Goal: Find contact information: Find contact information

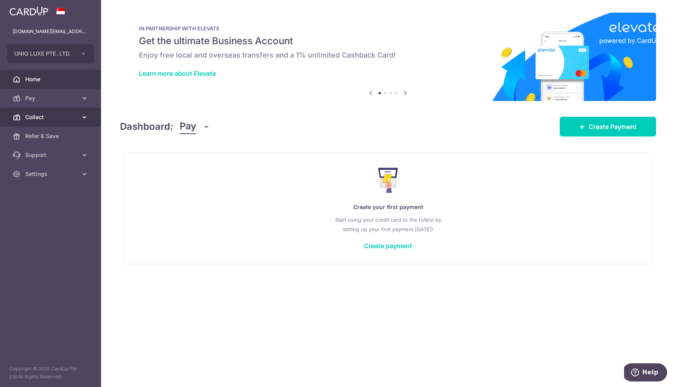
click at [24, 121] on link "Collect" at bounding box center [50, 117] width 101 height 19
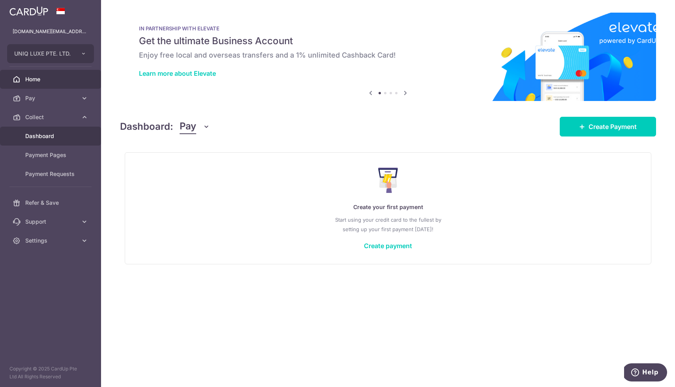
click at [31, 133] on span "Dashboard" at bounding box center [51, 136] width 52 height 8
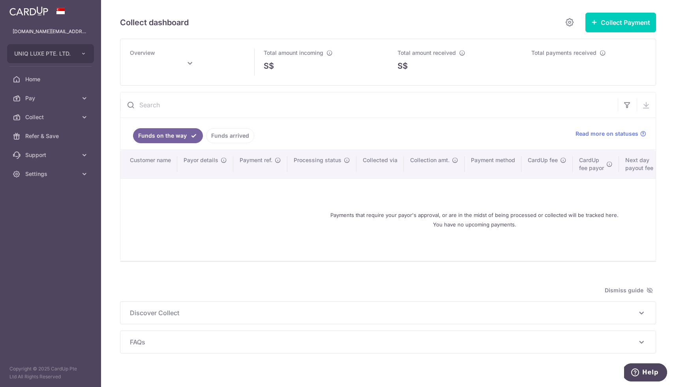
scroll to position [10, 0]
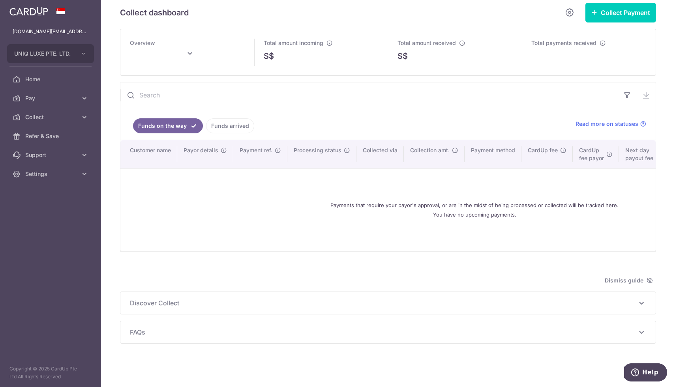
type input "[DATE]"
click at [30, 172] on span "Settings" at bounding box center [51, 174] width 52 height 8
click at [38, 157] on span "Support" at bounding box center [51, 155] width 52 height 8
click at [42, 190] on span "Contact Us" at bounding box center [51, 193] width 52 height 8
